Goal: Find specific page/section: Find specific page/section

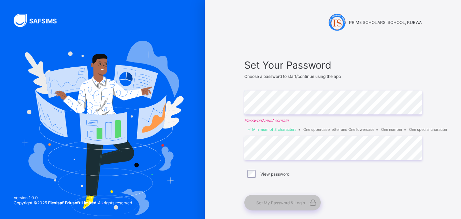
click at [254, 178] on div "View password" at bounding box center [332, 173] width 177 height 14
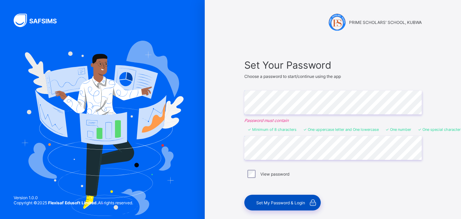
click at [263, 205] on div "Set My Password & Login" at bounding box center [282, 202] width 76 height 16
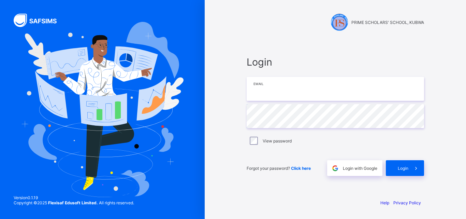
click at [342, 95] on input "email" at bounding box center [335, 89] width 177 height 24
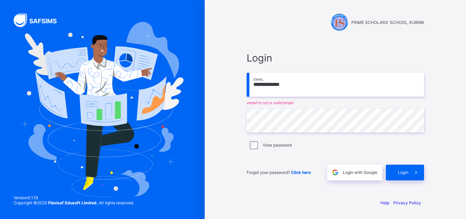
type input "**********"
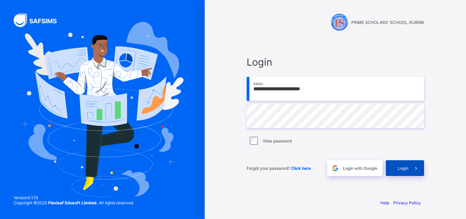
click at [405, 169] on span "Login" at bounding box center [403, 167] width 11 height 5
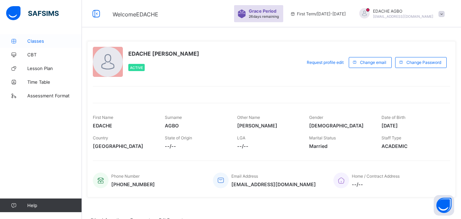
click at [30, 39] on span "Classes" at bounding box center [54, 40] width 55 height 5
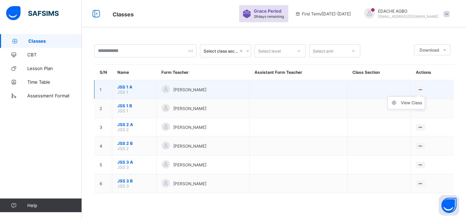
click at [423, 89] on icon at bounding box center [421, 89] width 6 height 5
click at [413, 102] on div "View Class" at bounding box center [411, 102] width 21 height 7
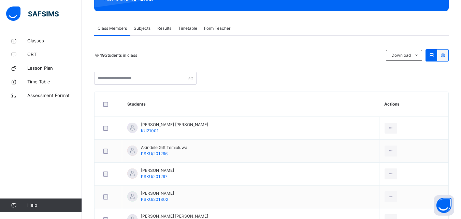
scroll to position [106, 0]
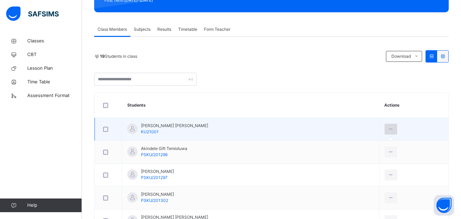
click at [391, 130] on icon at bounding box center [391, 129] width 6 height 6
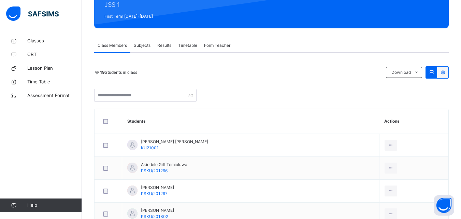
scroll to position [91, 0]
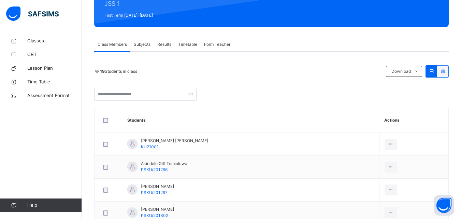
click at [146, 43] on span "Subjects" at bounding box center [142, 44] width 17 height 6
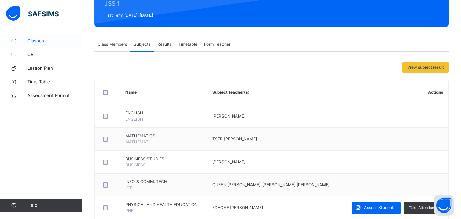
click at [42, 46] on link "Classes" at bounding box center [41, 41] width 82 height 14
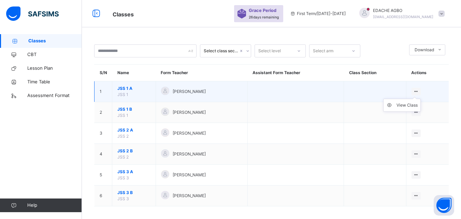
click at [419, 91] on icon at bounding box center [416, 91] width 6 height 5
